Goal: Navigation & Orientation: Find specific page/section

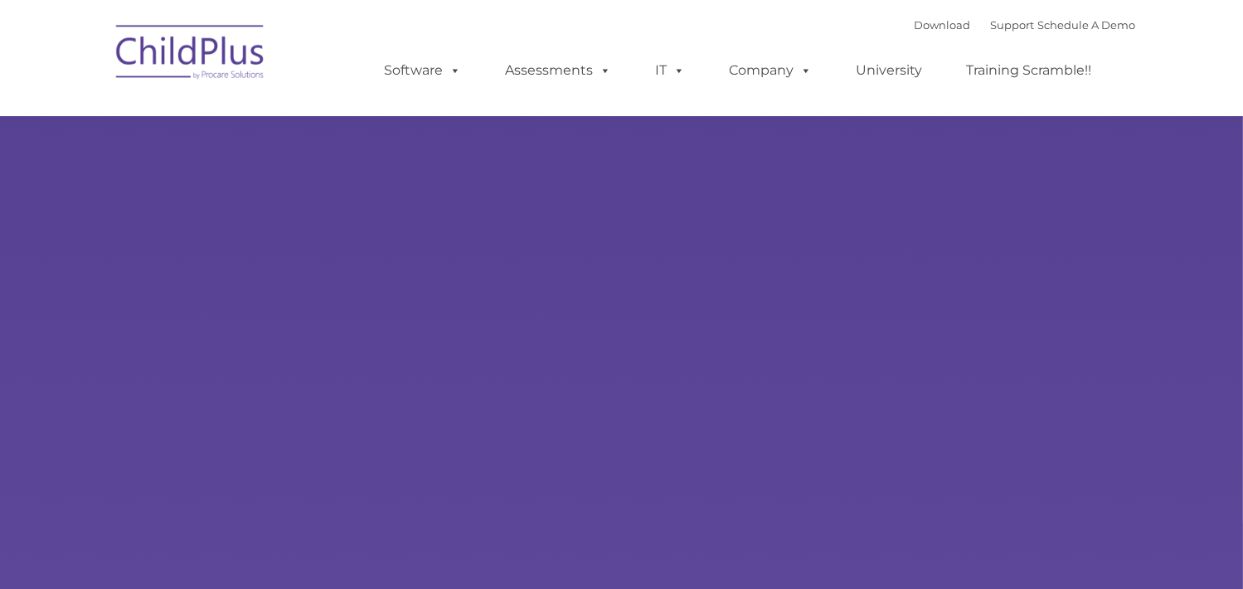
type input ""
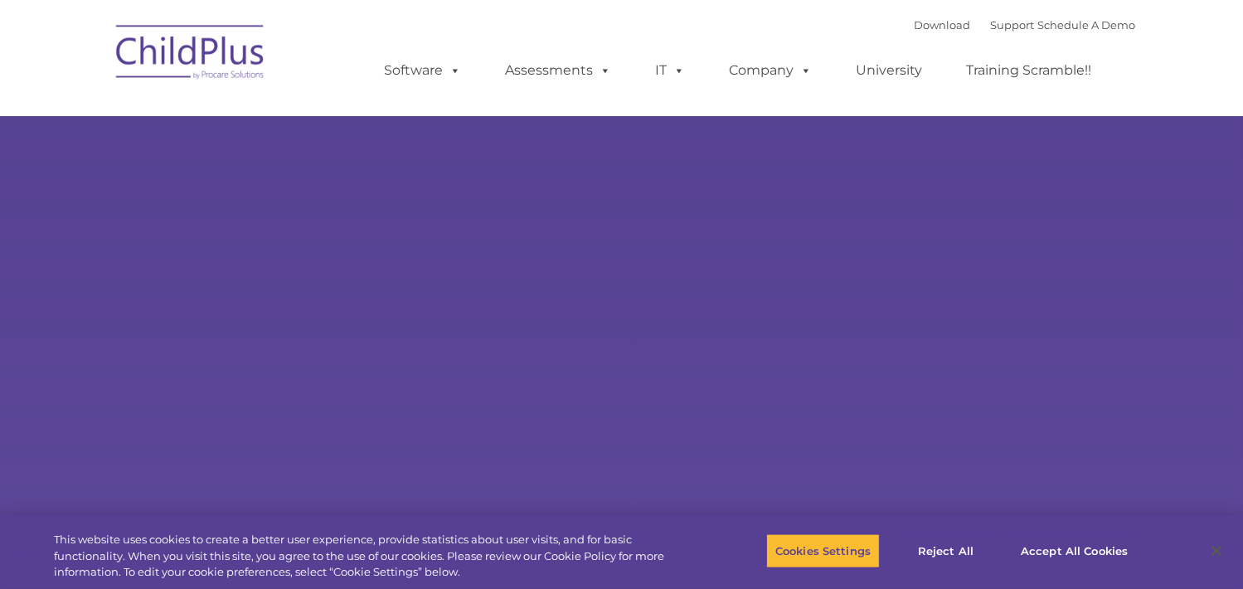
select select "MEDIUM"
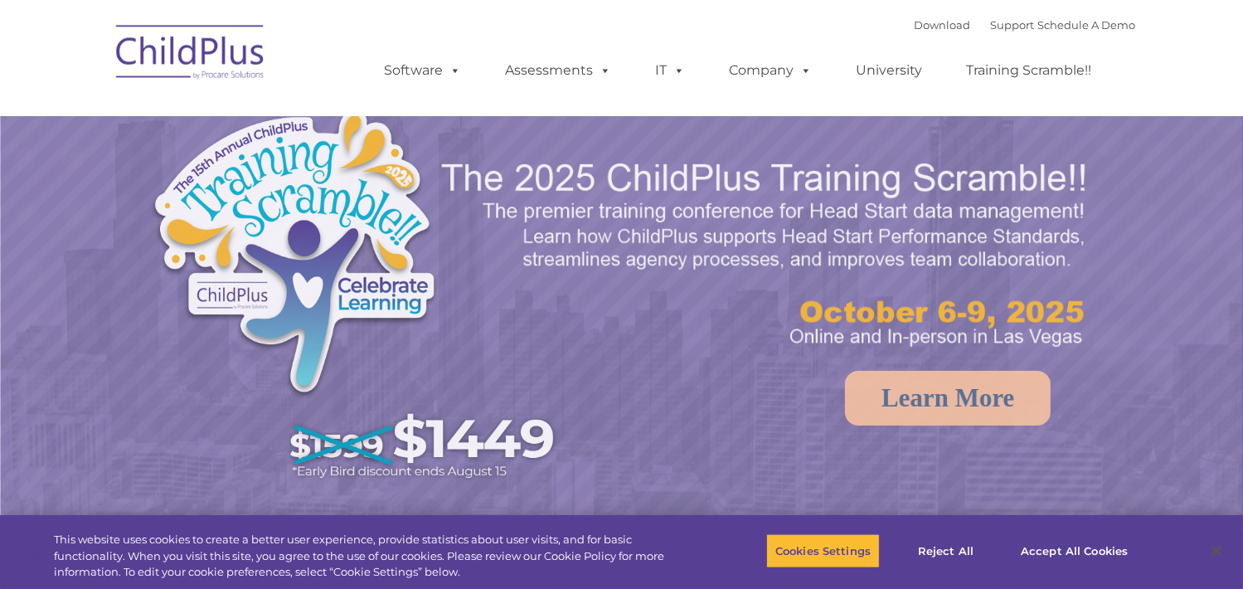
select select "MEDIUM"
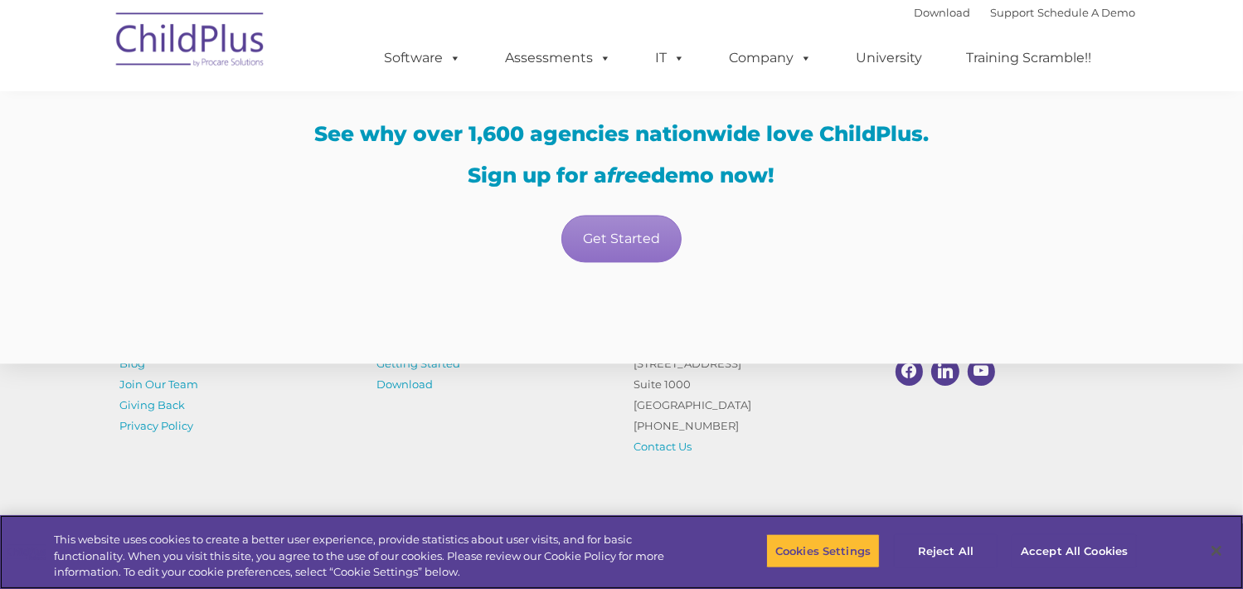
scroll to position [3456, 0]
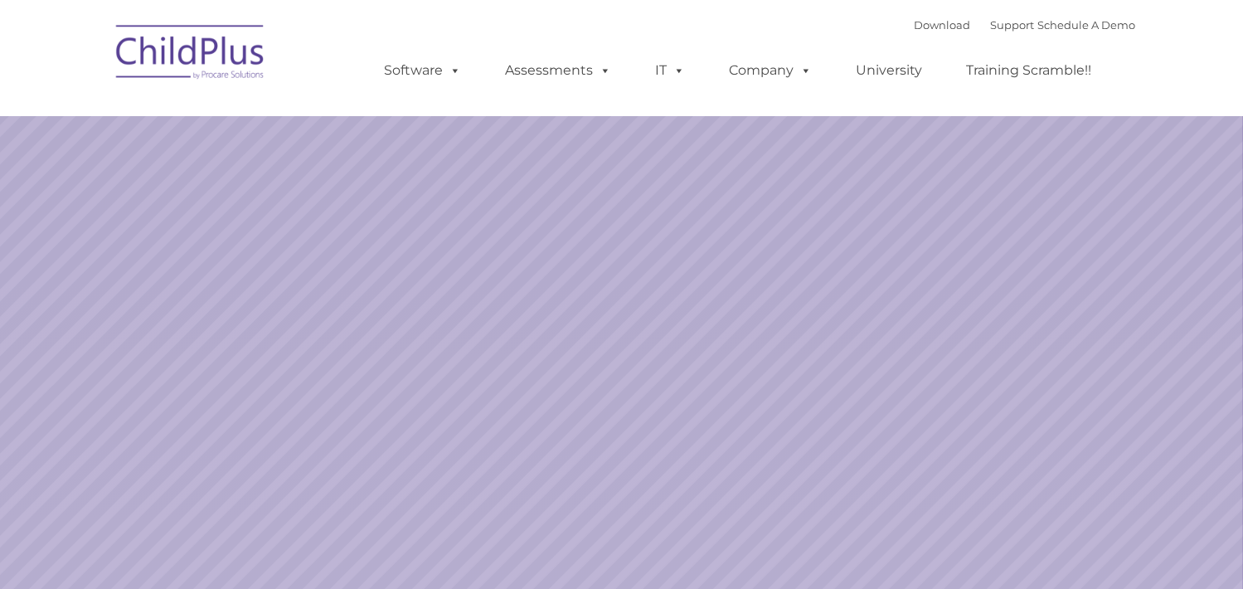
select select "MEDIUM"
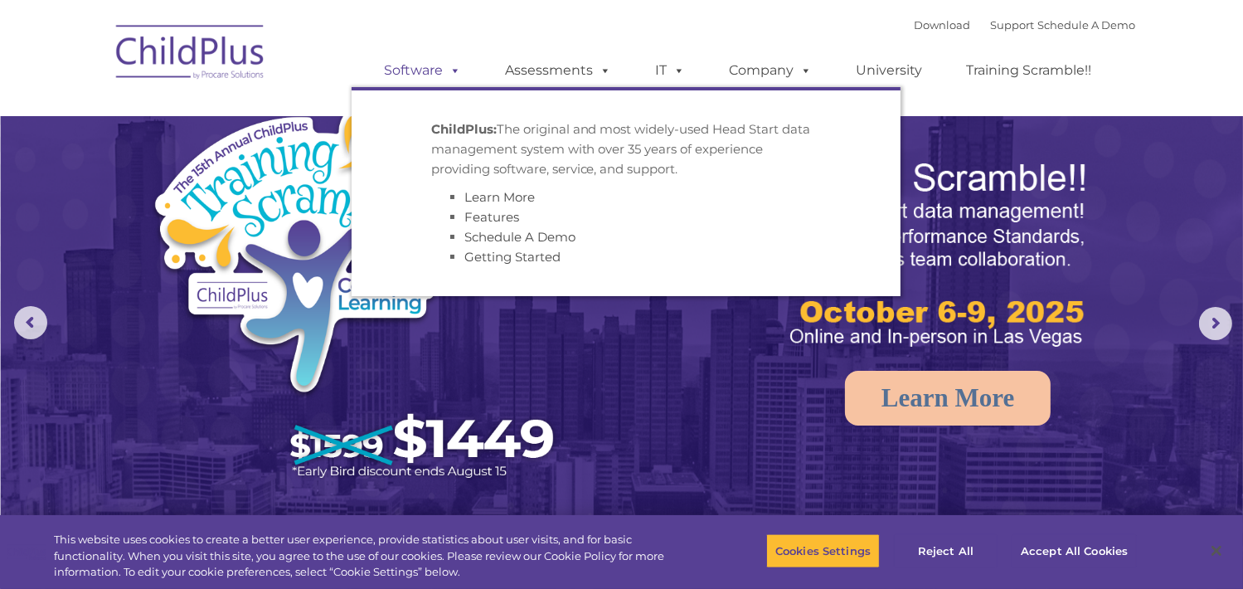
click at [439, 82] on link "Software" at bounding box center [423, 70] width 110 height 33
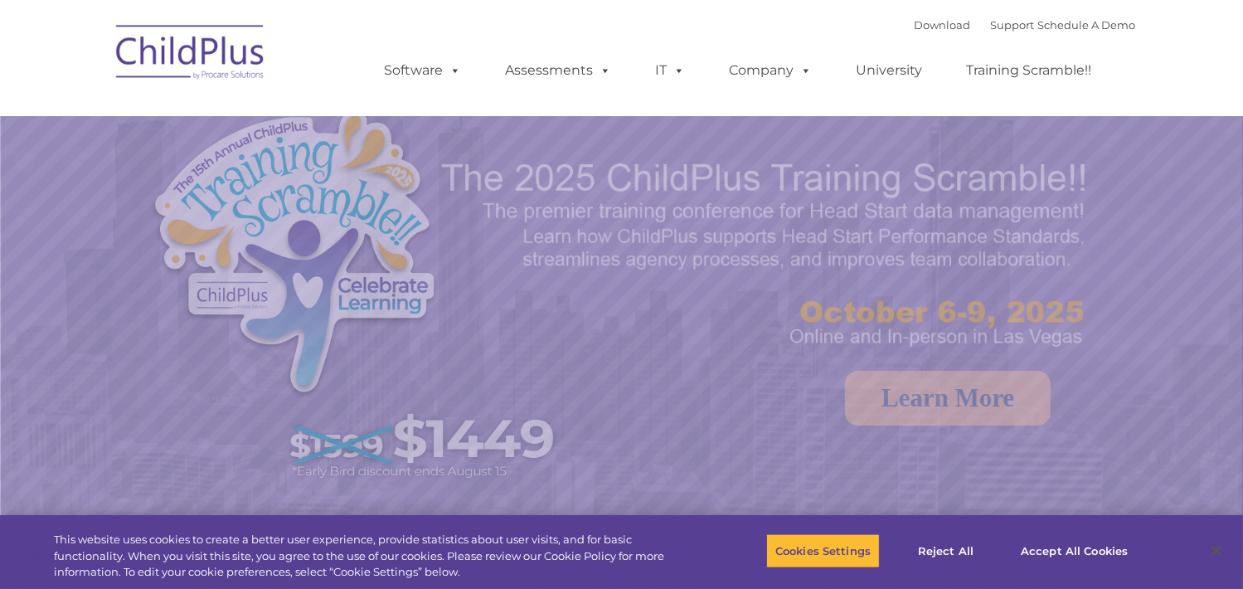
select select "MEDIUM"
